Goal: Transaction & Acquisition: Book appointment/travel/reservation

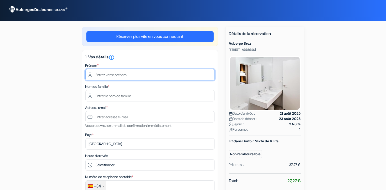
click at [109, 76] on input "text" at bounding box center [149, 74] width 129 height 11
click at [121, 78] on input "text" at bounding box center [149, 74] width 129 height 11
type input "[PERSON_NAME]"
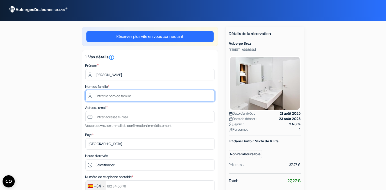
click at [102, 96] on input "text" at bounding box center [149, 95] width 129 height 11
type input "Kerjean"
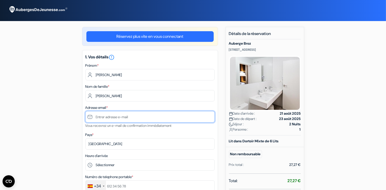
click at [99, 118] on input "text" at bounding box center [149, 116] width 129 height 11
type input "gautier.kerjean@gmail.com"
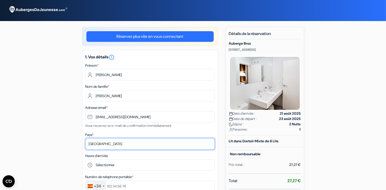
select select "fr"
click option "[GEOGRAPHIC_DATA]" at bounding box center [0, 0] width 0 height 0
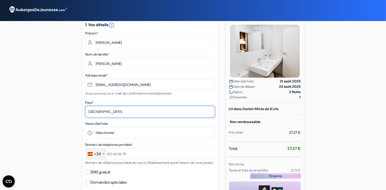
scroll to position [33, 0]
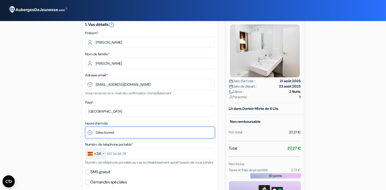
click at [85, 127] on select "Sélectionner 14:00 15:00 16:00 17:00 18:00 19:00 20:00 21:00 22:00" at bounding box center [149, 132] width 129 height 11
select select "15"
click option "15:00" at bounding box center [0, 0] width 0 height 0
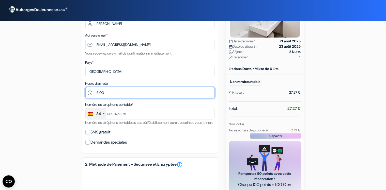
scroll to position [73, 0]
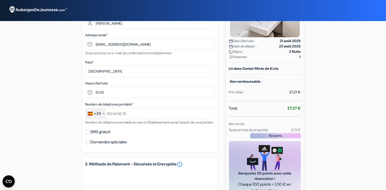
click at [97, 111] on div "+34" at bounding box center [96, 113] width 20 height 11
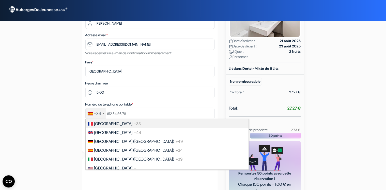
click at [104, 127] on span "[GEOGRAPHIC_DATA]" at bounding box center [113, 123] width 38 height 5
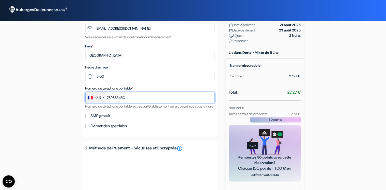
scroll to position [89, 0]
type input "769665450"
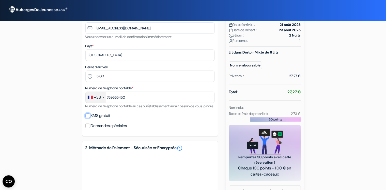
click at [89, 118] on input "SMS gratuit" at bounding box center [87, 116] width 5 height 5
checkbox input "true"
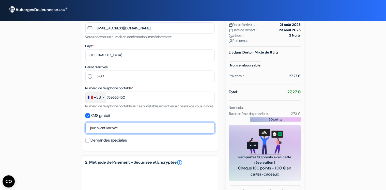
click at [85, 123] on select "Non merci Maintenant Le jour de votre arrivée 1 jour avant l'arrivée 2 jours av…" at bounding box center [149, 128] width 129 height 11
select select "now"
click option "Maintenant" at bounding box center [0, 0] width 0 height 0
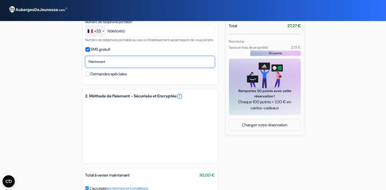
scroll to position [156, 0]
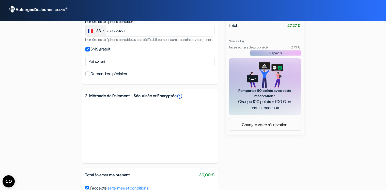
click at [183, 99] on link "error_outline" at bounding box center [180, 96] width 6 height 6
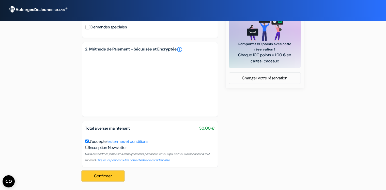
click at [102, 175] on button "Confirmer Loading..." at bounding box center [103, 177] width 42 height 10
click at [103, 177] on button "Confirmer Loading..." at bounding box center [103, 177] width 42 height 10
click at [116, 176] on button "Confirmer Loading..." at bounding box center [103, 177] width 42 height 10
click at [116, 176] on div "Confirmer Loading... Traitement de la demande..." at bounding box center [104, 177] width 45 height 18
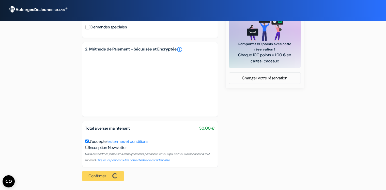
click at [116, 176] on div "Confirmer Loading... Traitement de la demande..." at bounding box center [104, 177] width 45 height 18
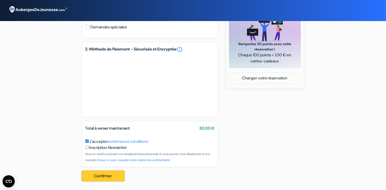
click at [116, 176] on button "Confirmer Loading..." at bounding box center [103, 177] width 42 height 10
click at [116, 176] on div "Confirmer Loading... Traitement de la demande..." at bounding box center [104, 177] width 45 height 18
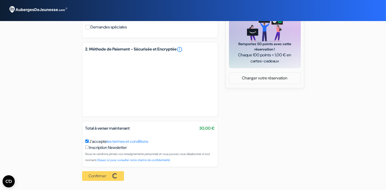
click at [116, 176] on div "Confirmer Loading... Traitement de la demande..." at bounding box center [104, 177] width 45 height 18
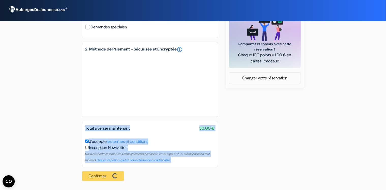
drag, startPoint x: 116, startPoint y: 176, endPoint x: 151, endPoint y: 108, distance: 76.7
click at [151, 108] on div "Réservez plus vite en vous connectant 1. Vos détails error_outline Prénom * Gau…" at bounding box center [150, 5] width 136 height 361
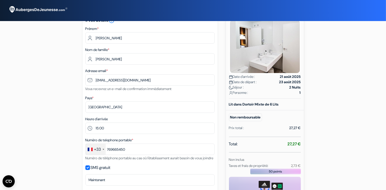
scroll to position [0, 0]
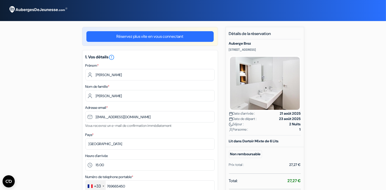
click at [239, 93] on img at bounding box center [265, 83] width 72 height 55
click at [241, 127] on span "Séjour :" at bounding box center [236, 124] width 15 height 5
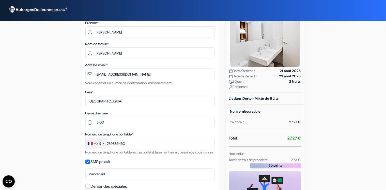
scroll to position [43, 0]
click at [246, 110] on small "Non remboursable" at bounding box center [245, 112] width 33 height 8
click at [252, 99] on b "Lit dans Dortoir Mixte de 6 Lits" at bounding box center [254, 98] width 50 height 5
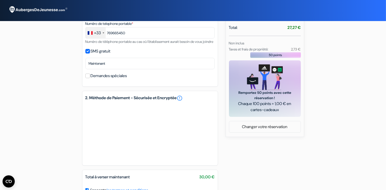
scroll to position [153, 0]
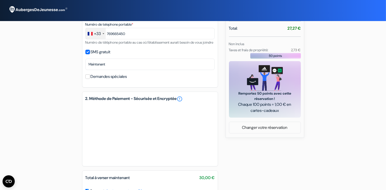
click at [266, 52] on div "Taxes et frais de propriété:" at bounding box center [252, 50] width 52 height 6
click at [251, 131] on link "Changer votre réservation" at bounding box center [264, 128] width 71 height 10
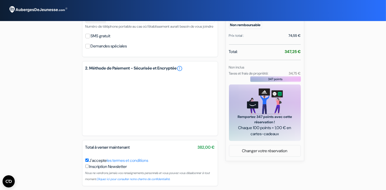
scroll to position [194, 0]
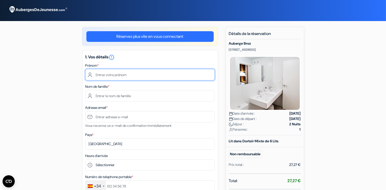
click at [106, 73] on input "text" at bounding box center [149, 74] width 129 height 11
type input "[PERSON_NAME]"
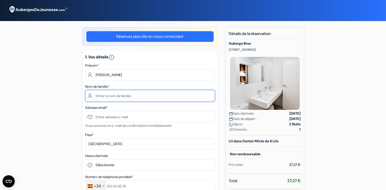
click at [100, 95] on input "text" at bounding box center [149, 95] width 129 height 11
type input "KERJEAN"
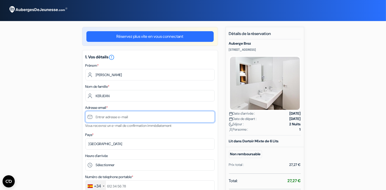
click at [93, 118] on input "text" at bounding box center [149, 116] width 129 height 11
type input "[EMAIL_ADDRESS][DOMAIN_NAME]"
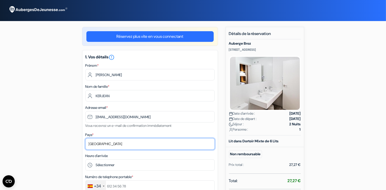
select select "fr"
click option "[GEOGRAPHIC_DATA]" at bounding box center [0, 0] width 0 height 0
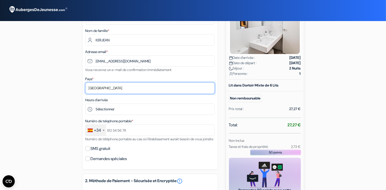
scroll to position [62, 0]
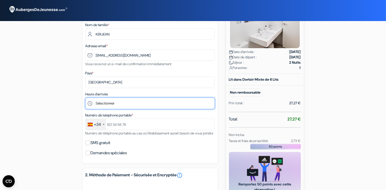
click at [85, 98] on select "Sélectionner 14:00 15:00 16:00 17:00 18:00 19:00 20:00 21:00 22:00" at bounding box center [149, 103] width 129 height 11
select select "15"
click option "15:00" at bounding box center [0, 0] width 0 height 0
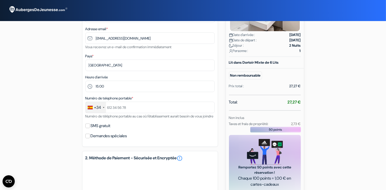
click at [101, 108] on div "+34" at bounding box center [96, 107] width 20 height 11
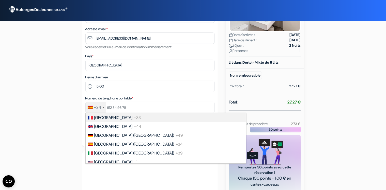
click at [106, 119] on span "[GEOGRAPHIC_DATA]" at bounding box center [113, 117] width 38 height 5
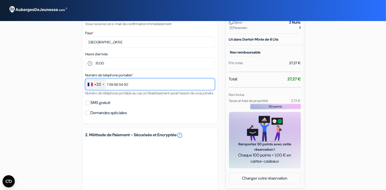
scroll to position [103, 0]
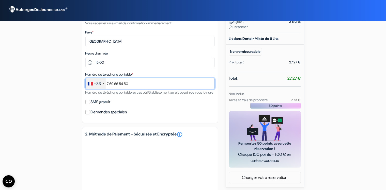
type input "7 69 66 54 50"
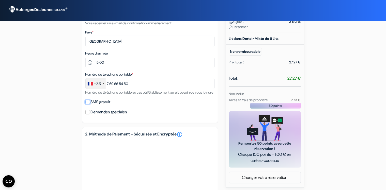
click at [87, 104] on input "SMS gratuit" at bounding box center [87, 102] width 5 height 5
checkbox input "true"
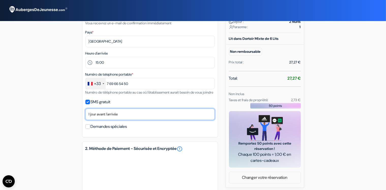
click at [85, 109] on select "Non merci Maintenant Le jour de votre arrivée 1 jour avant l'arrivée 2 jours av…" at bounding box center [149, 114] width 129 height 11
select select "now"
click option "Maintenant" at bounding box center [0, 0] width 0 height 0
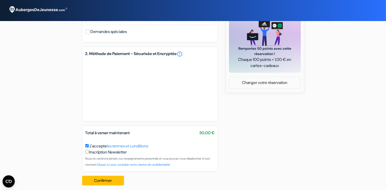
scroll to position [208, 0]
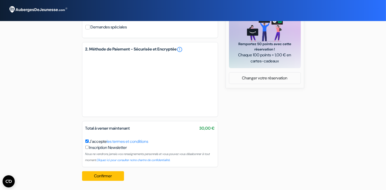
click at [87, 147] on input "checkbox" at bounding box center [86, 147] width 3 height 3
checkbox input "true"
click at [105, 175] on button "Confirmer Loading..." at bounding box center [103, 177] width 42 height 10
click at [98, 177] on button "Confirmer Loading..." at bounding box center [103, 177] width 42 height 10
click at [109, 177] on button "Confirmer Loading..." at bounding box center [103, 177] width 42 height 10
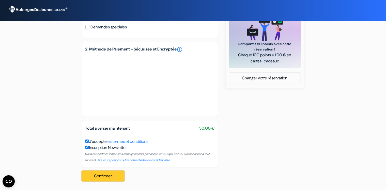
click at [109, 177] on button "Confirmer Loading..." at bounding box center [103, 177] width 42 height 10
